Goal: Information Seeking & Learning: Learn about a topic

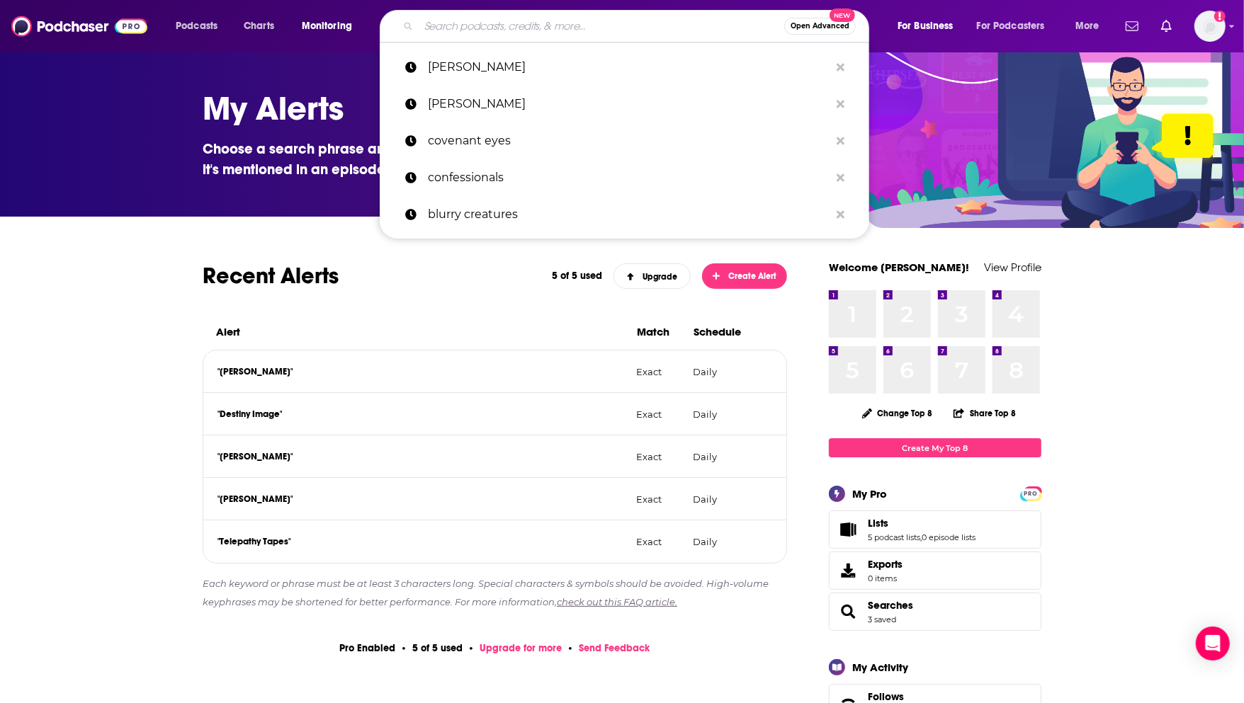
click at [517, 28] on input "Search podcasts, credits, & more..." at bounding box center [602, 26] width 366 height 23
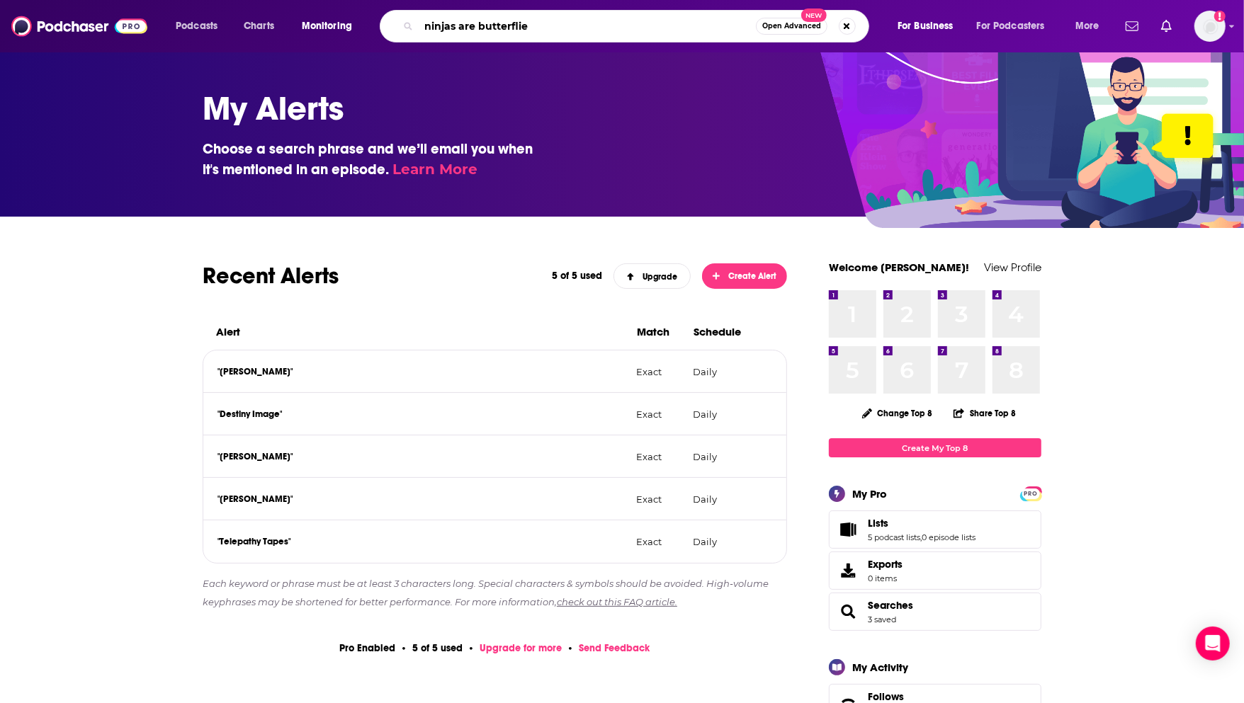
type input "ninjas are butterflies"
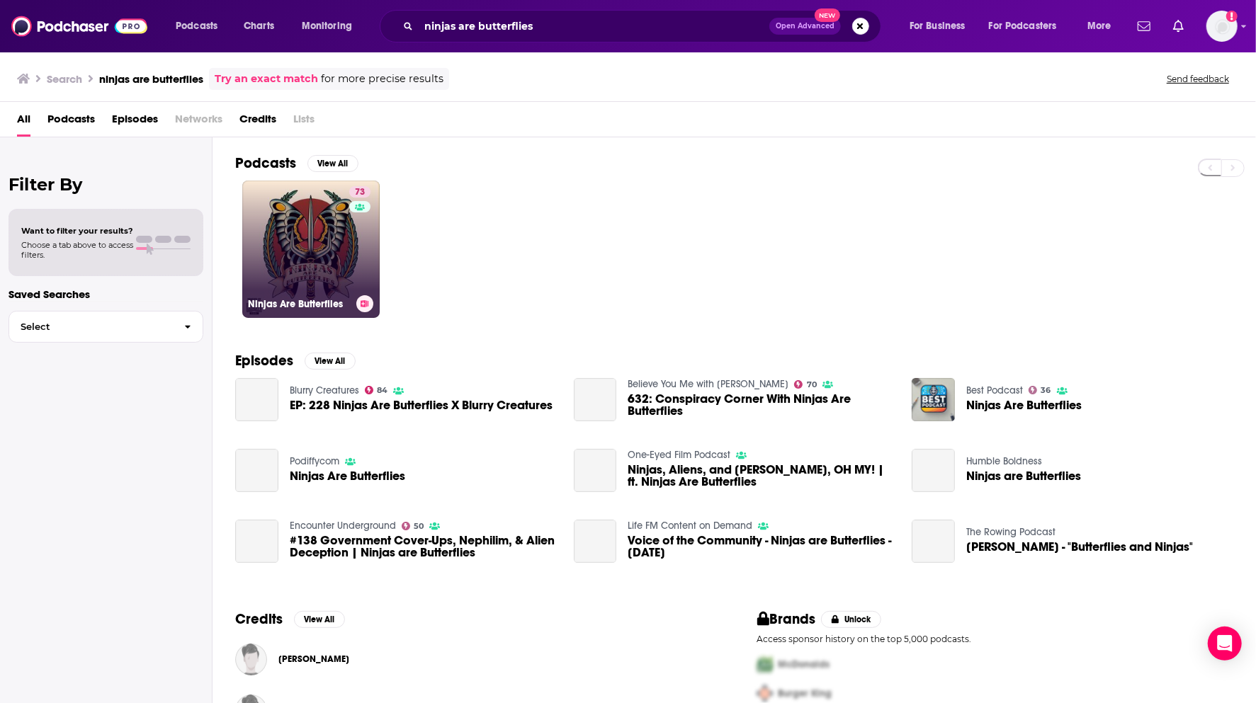
click at [323, 239] on link "73 Ninjas Are Butterflies" at bounding box center [310, 249] width 137 height 137
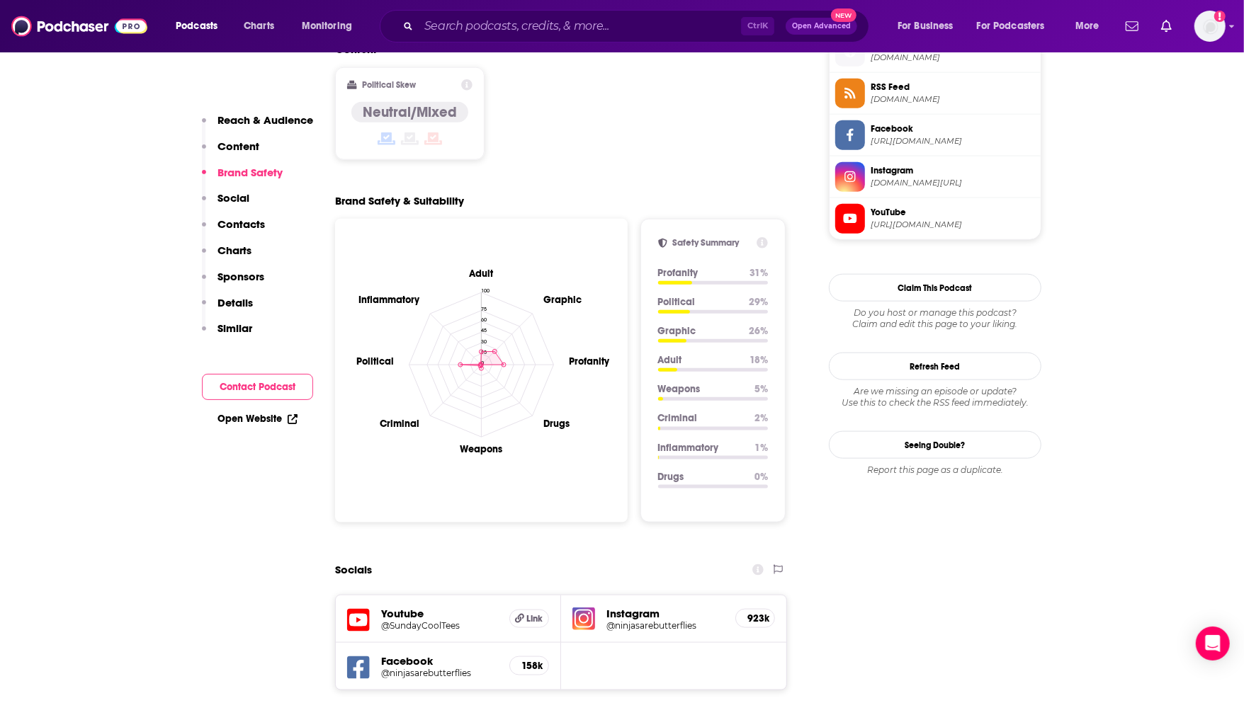
scroll to position [1417, 0]
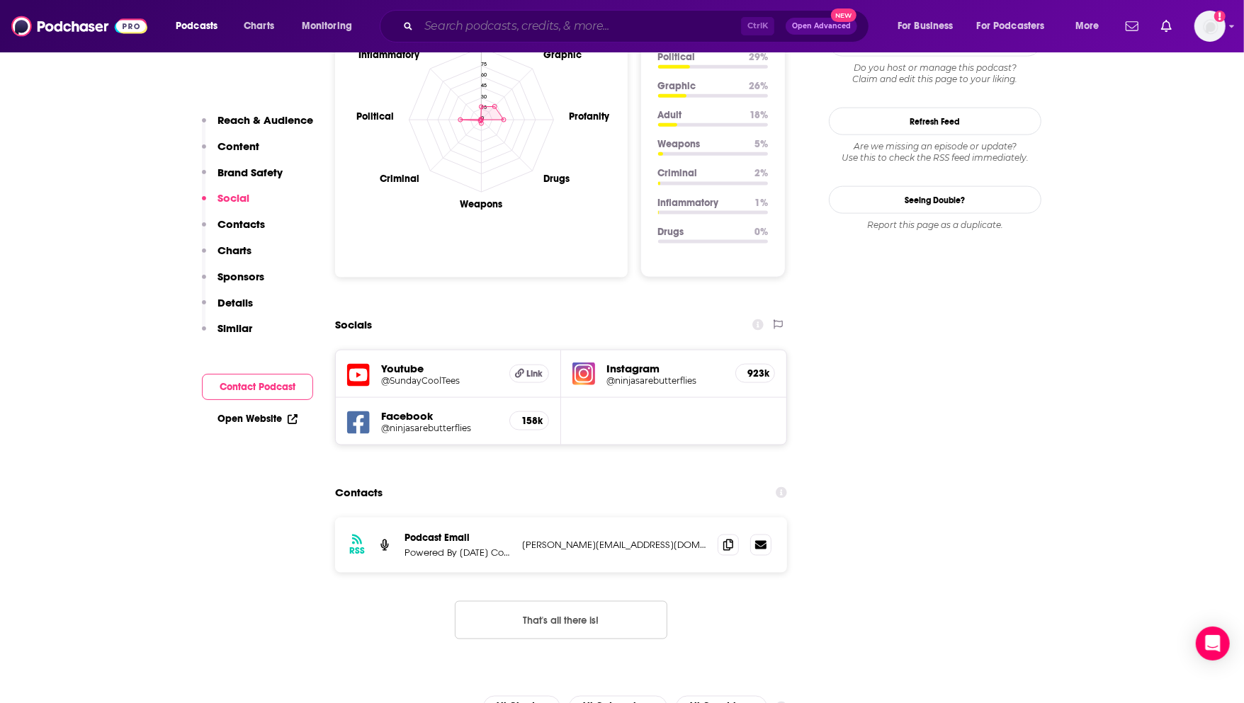
click at [550, 23] on input "Search podcasts, credits, & more..." at bounding box center [580, 26] width 322 height 23
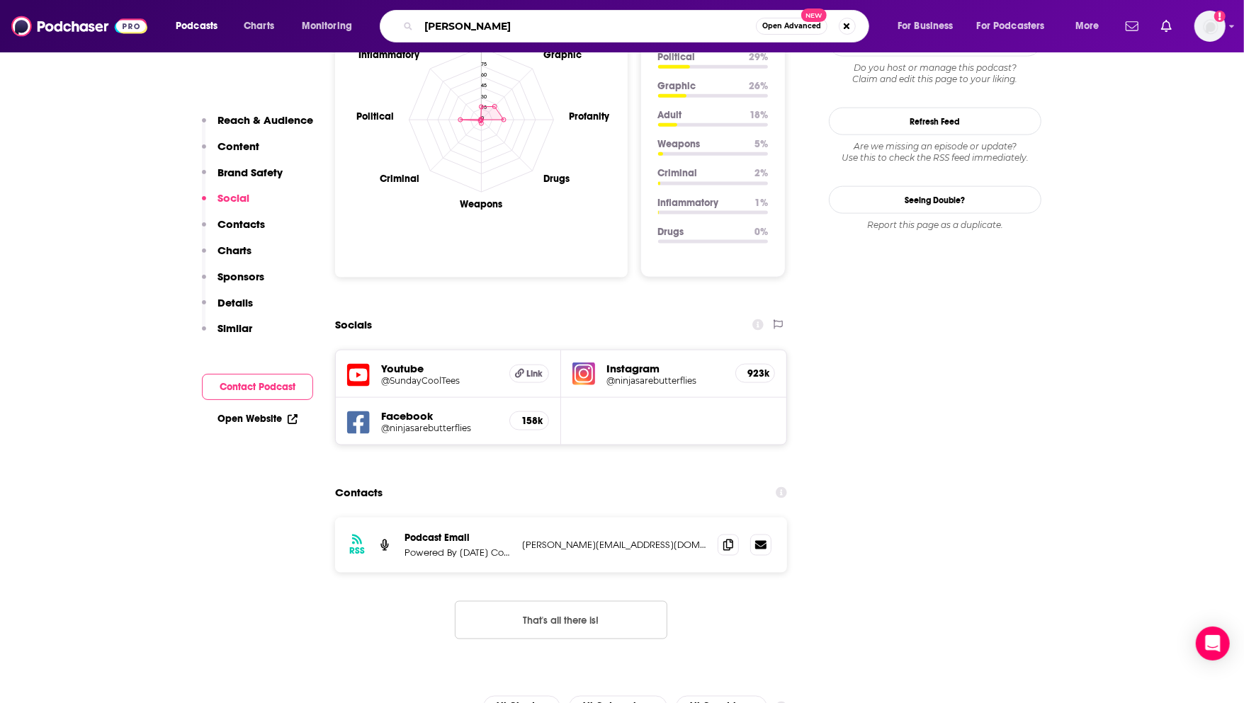
type input "[PERSON_NAME]"
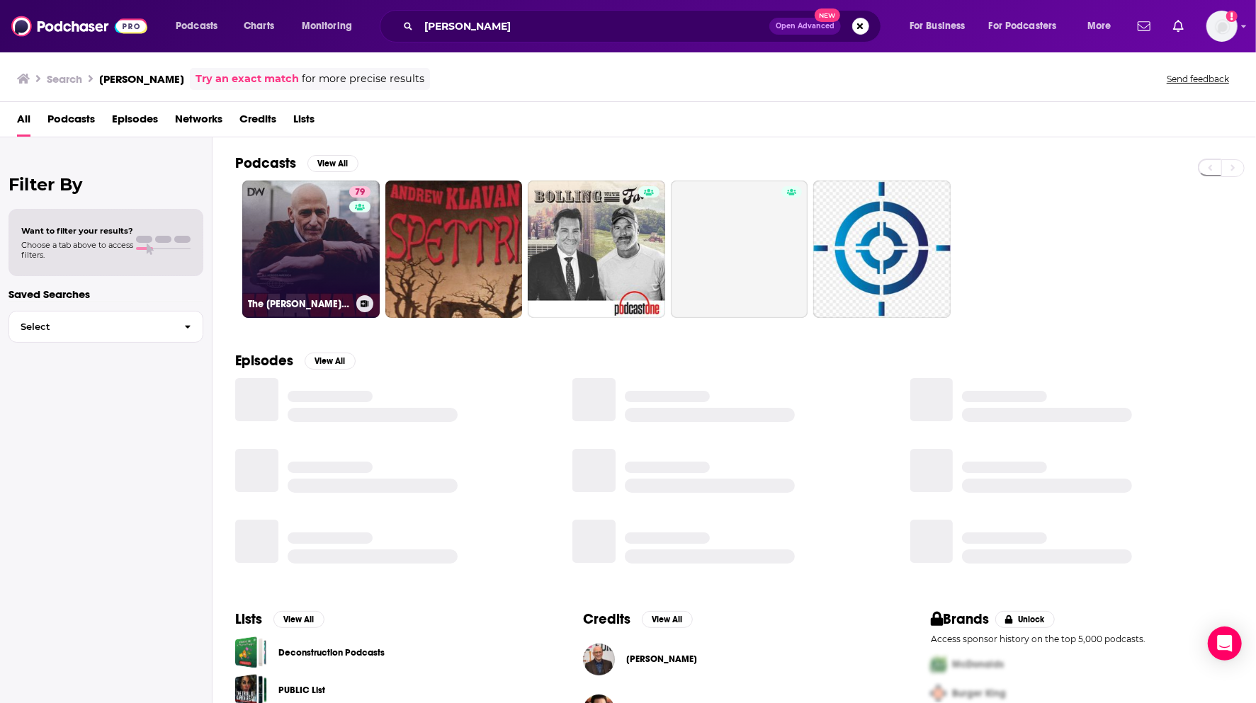
click at [322, 246] on link "79 The [PERSON_NAME] Show" at bounding box center [310, 249] width 137 height 137
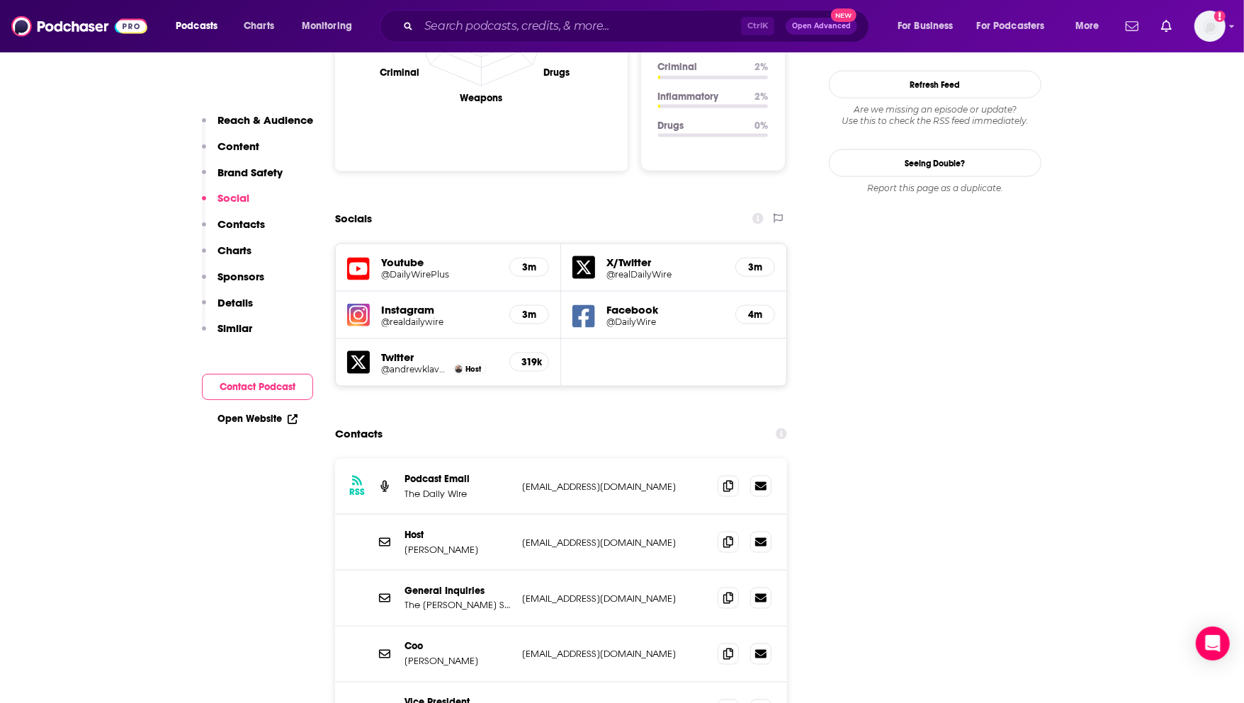
scroll to position [1574, 0]
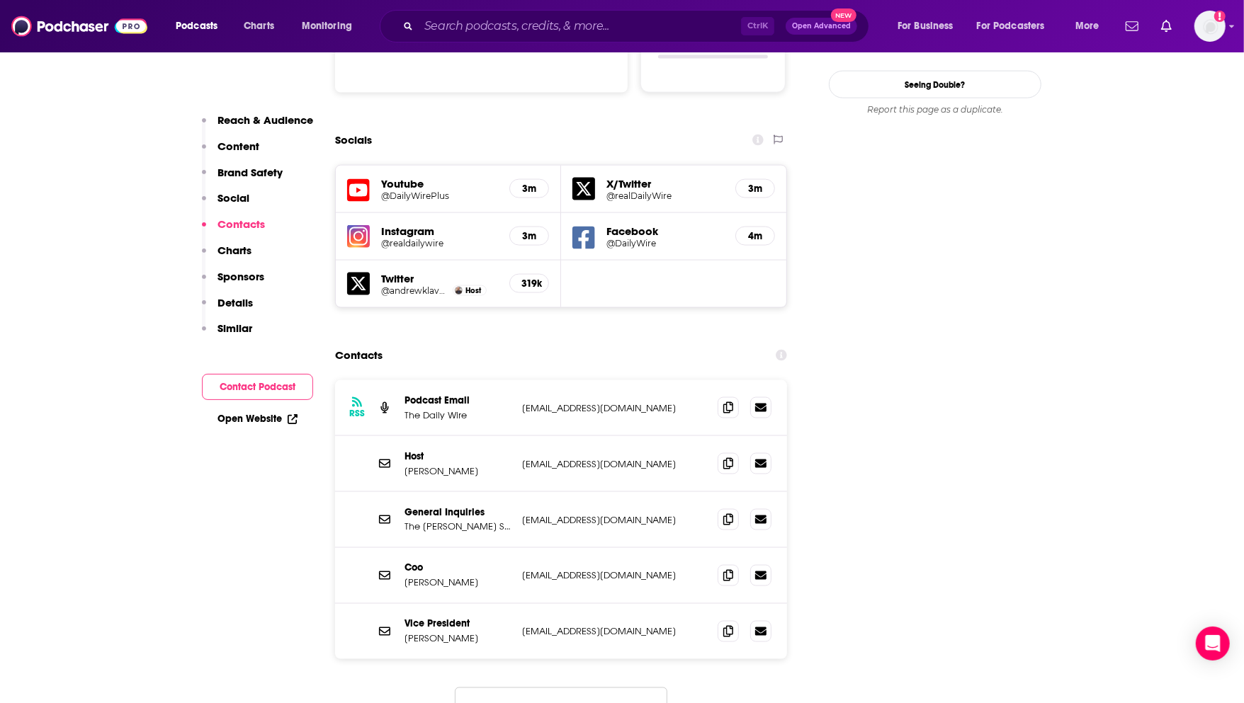
click at [569, 688] on button "Load More..." at bounding box center [561, 707] width 213 height 38
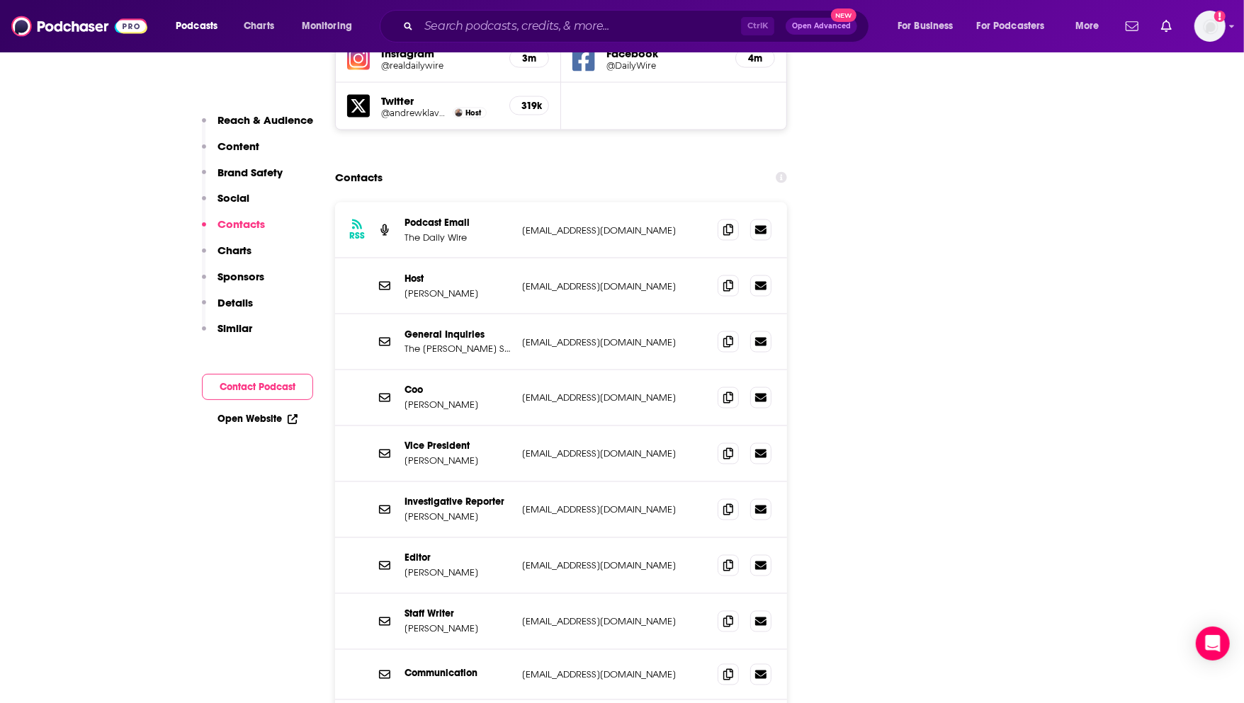
scroll to position [1731, 0]
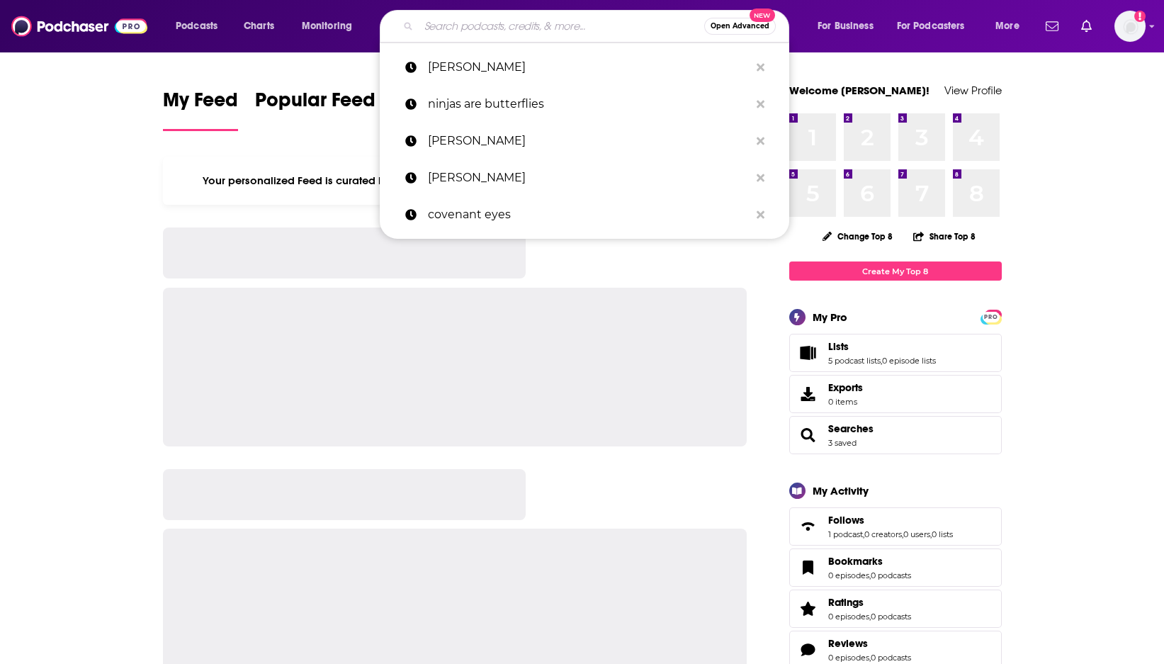
click at [504, 19] on input "Search podcasts, credits, & more..." at bounding box center [562, 26] width 286 height 23
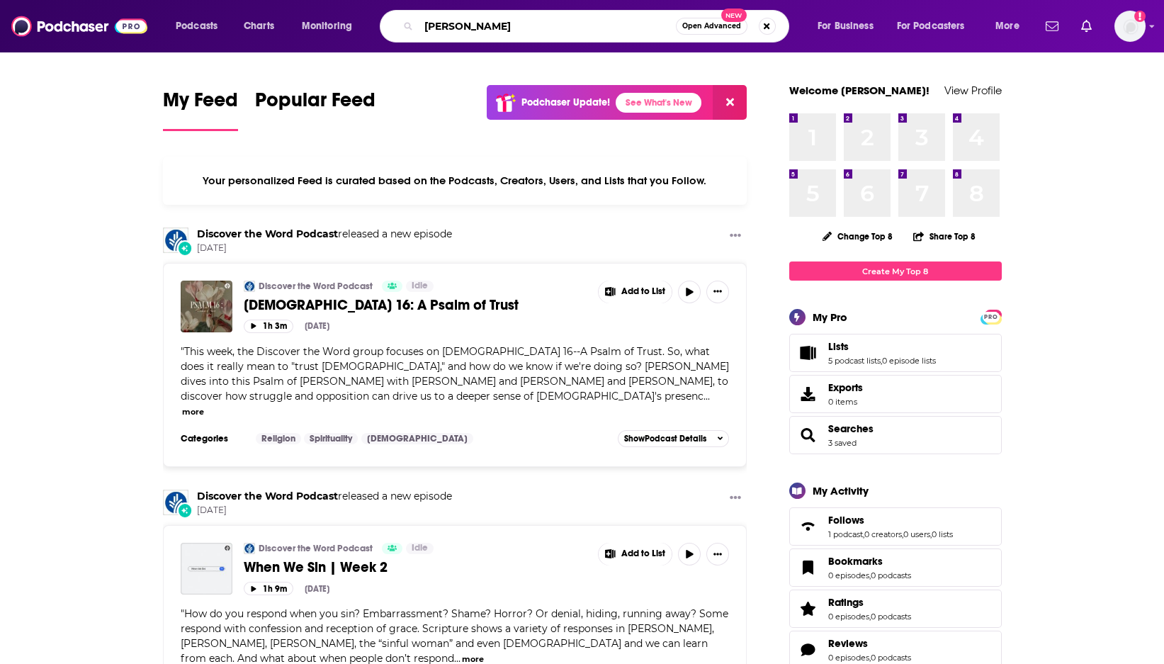
type input "[PERSON_NAME]"
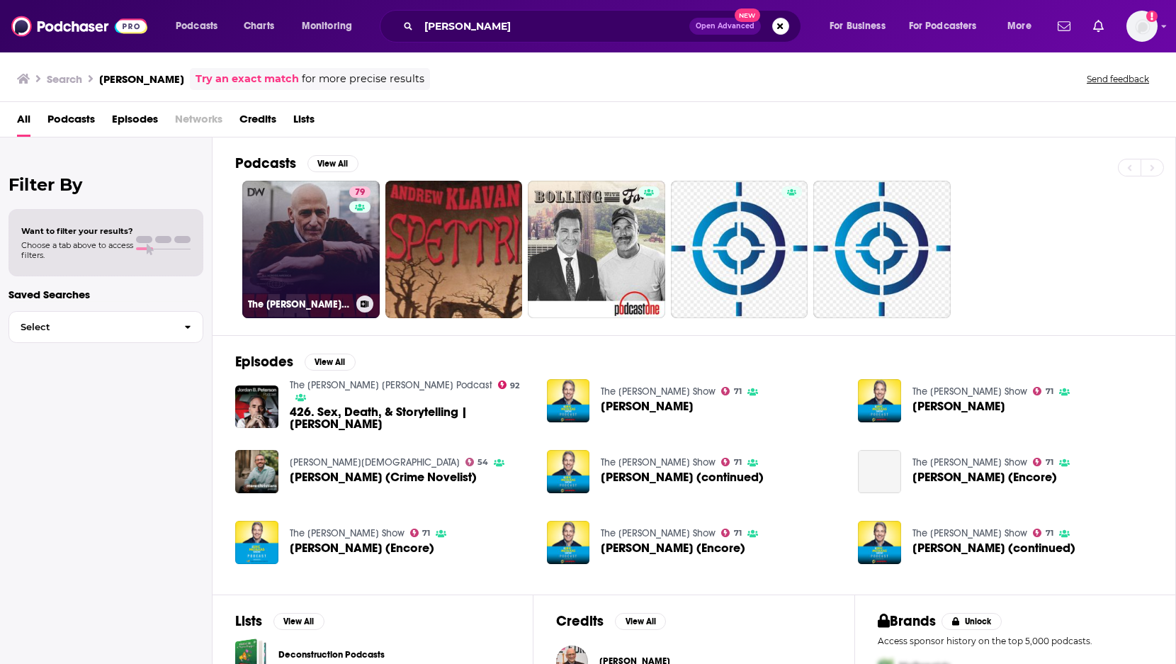
click at [286, 228] on link "79 The [PERSON_NAME] Show" at bounding box center [310, 249] width 137 height 137
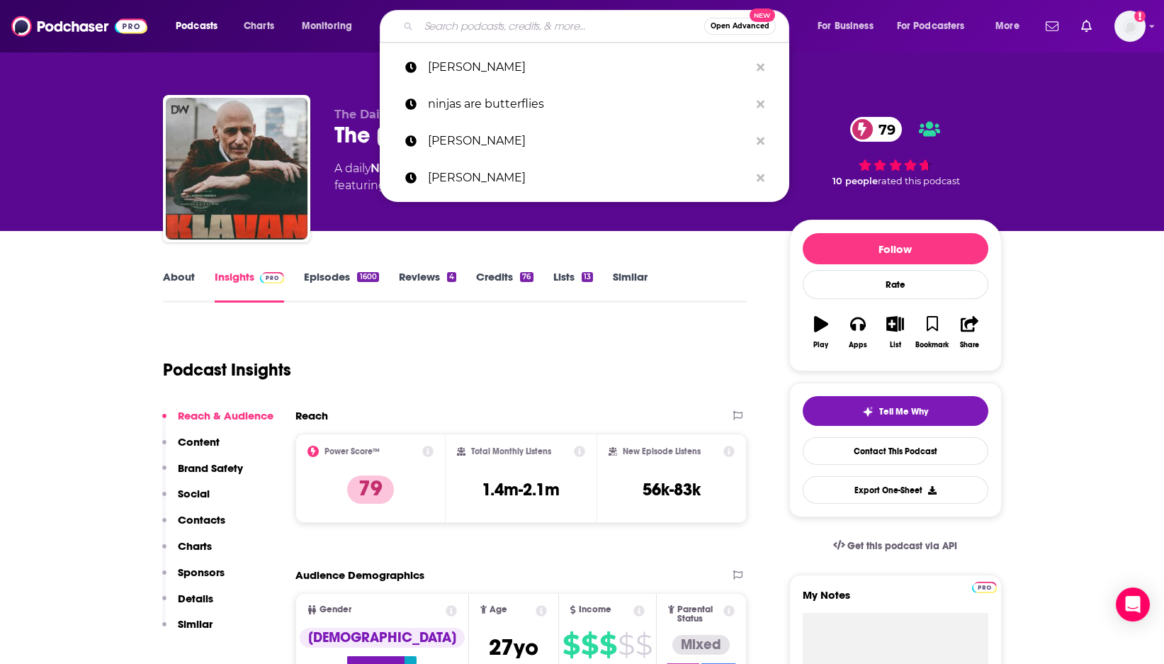
click at [514, 25] on input "Search podcasts, credits, & more..." at bounding box center [562, 26] width 286 height 23
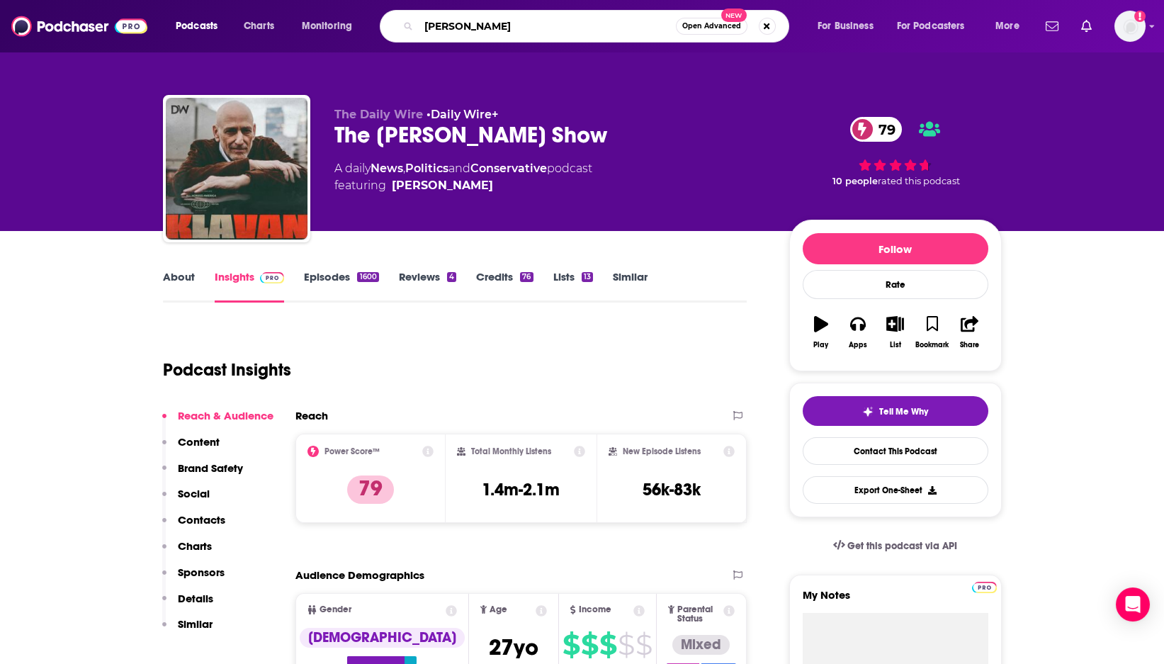
type input "[PERSON_NAME]"
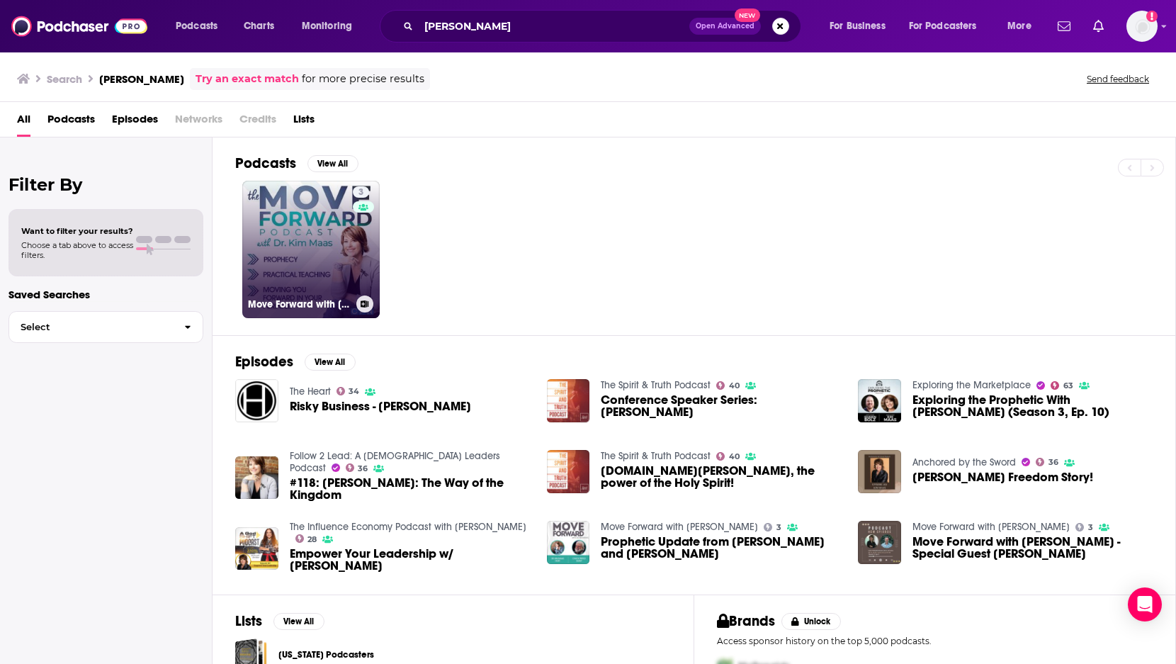
click at [324, 237] on link "3 Move Forward with [PERSON_NAME]" at bounding box center [310, 249] width 137 height 137
